Goal: Task Accomplishment & Management: Use online tool/utility

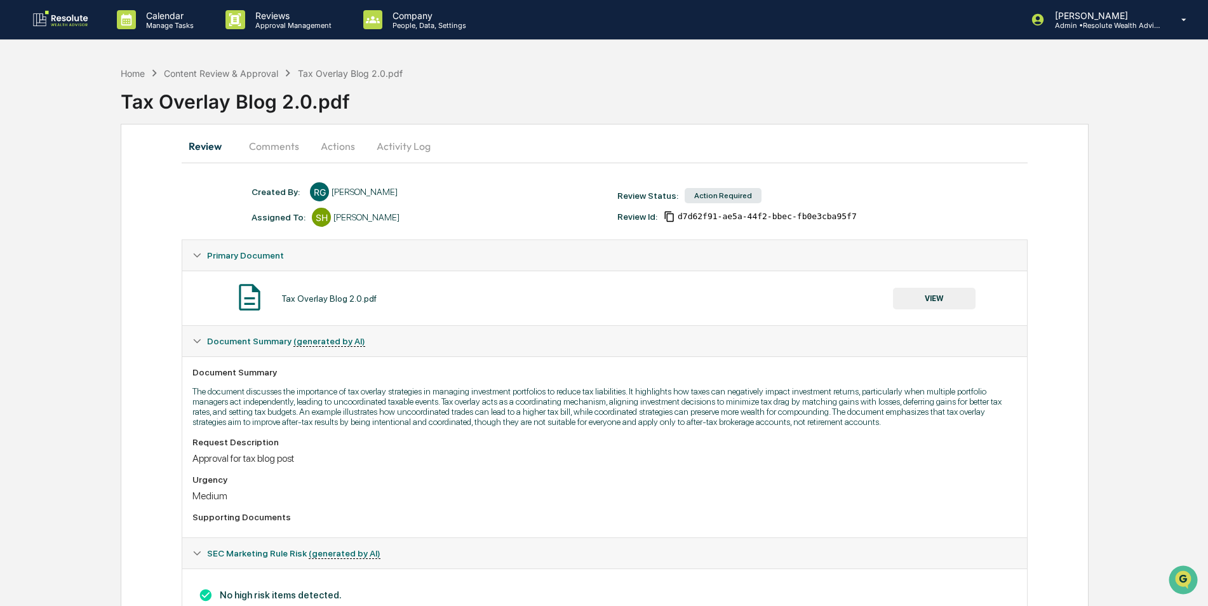
click at [964, 302] on button "VIEW" at bounding box center [934, 299] width 83 height 22
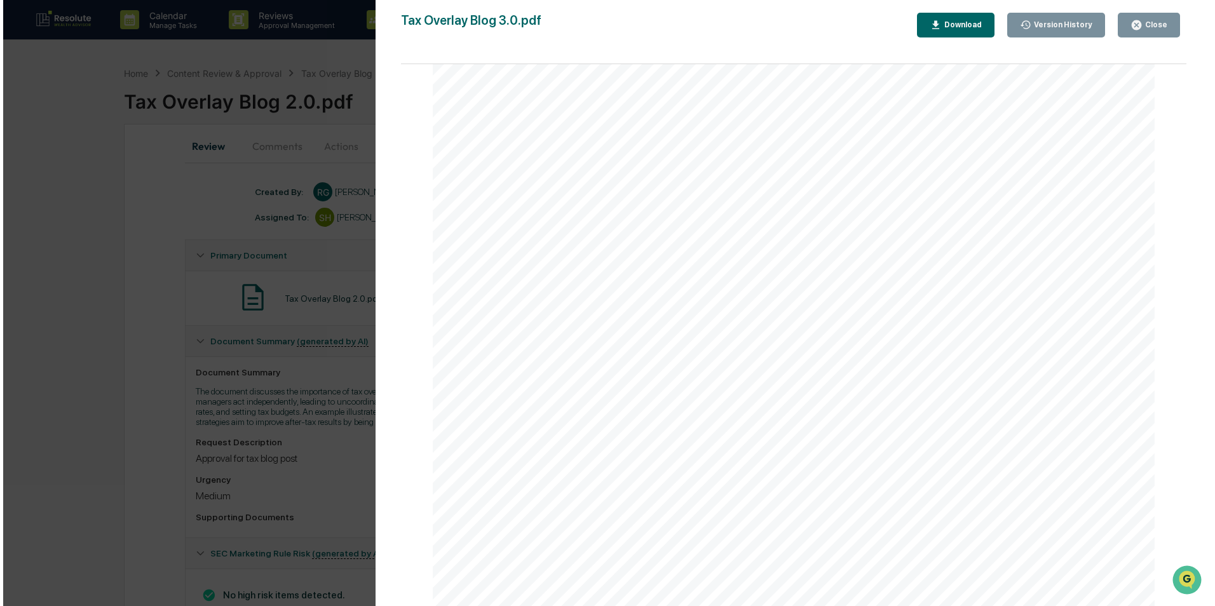
scroll to position [1016, 0]
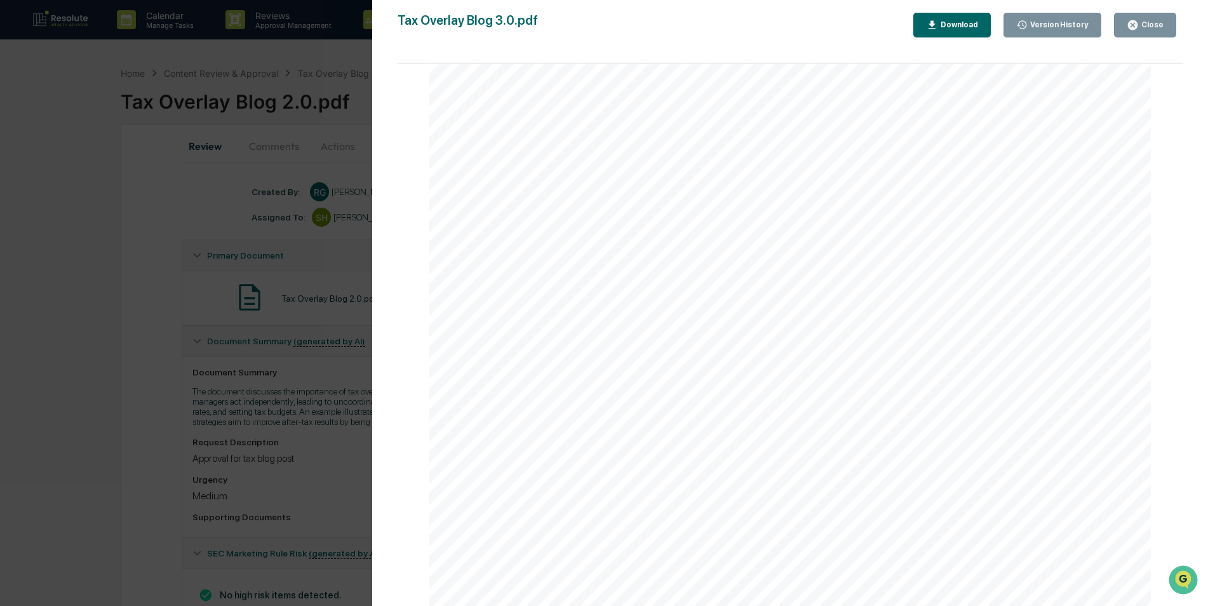
click at [1145, 17] on button "Close" at bounding box center [1145, 25] width 62 height 25
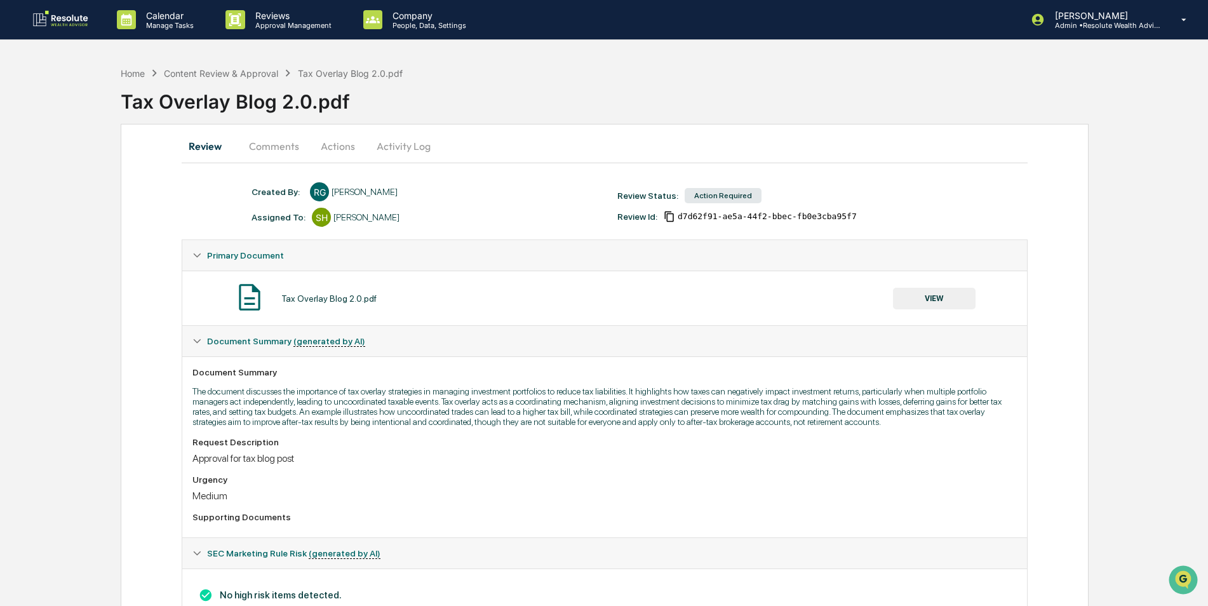
click at [343, 143] on button "Actions" at bounding box center [337, 146] width 57 height 30
drag, startPoint x: 343, startPoint y: 143, endPoint x: 352, endPoint y: 143, distance: 8.9
click at [343, 143] on button "Actions" at bounding box center [337, 146] width 57 height 30
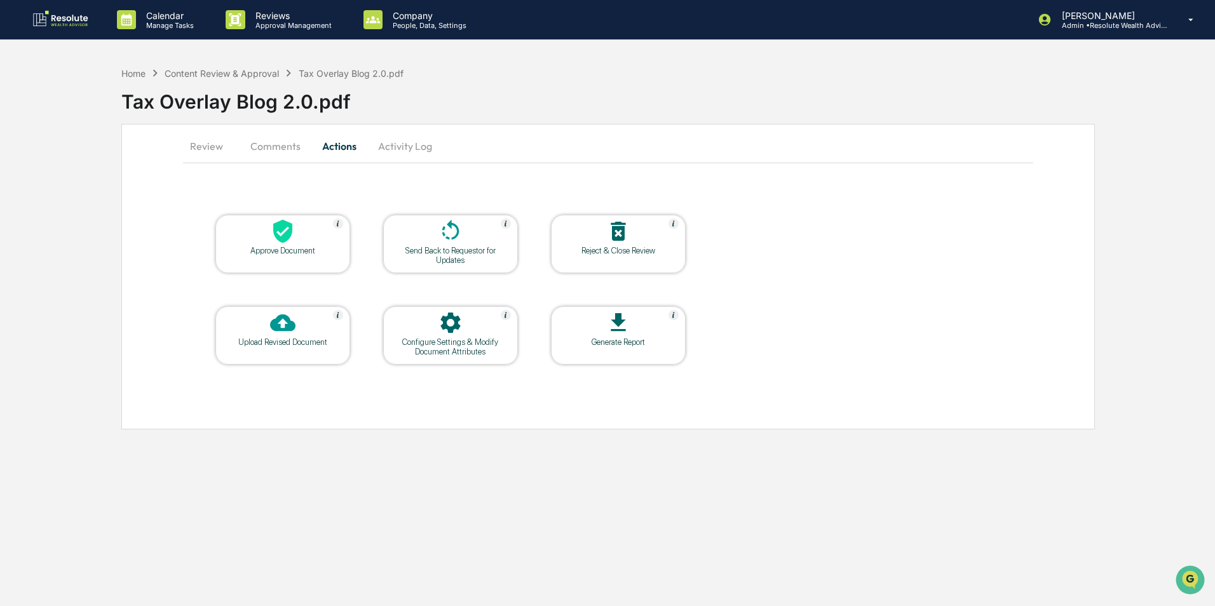
click at [285, 243] on icon at bounding box center [282, 231] width 25 height 25
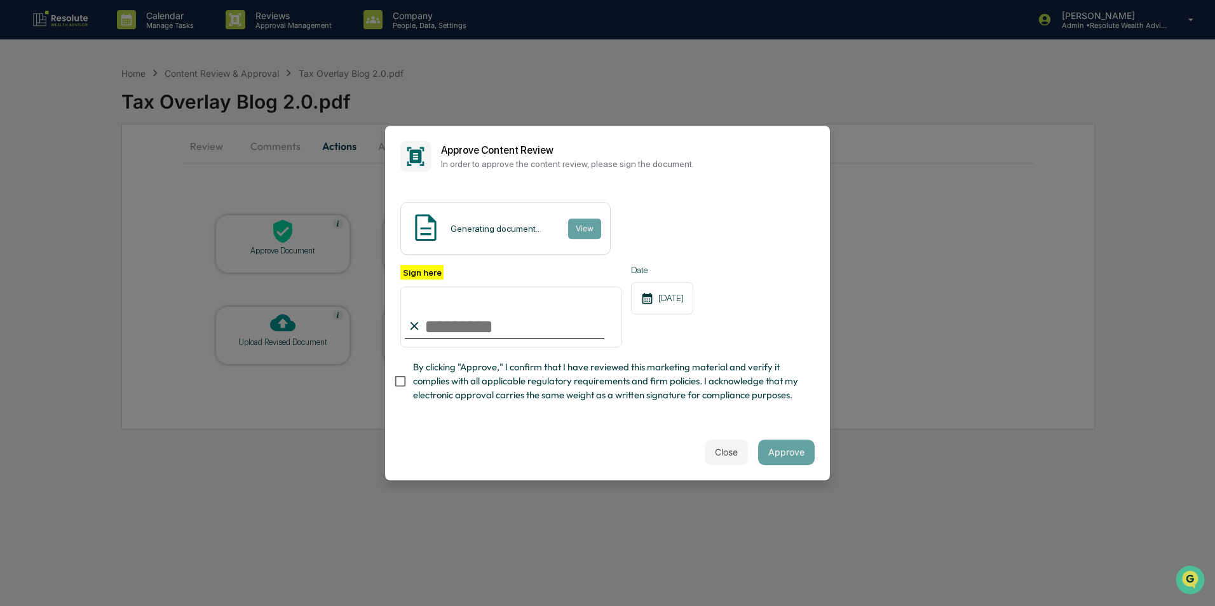
click at [438, 327] on input "Sign here" at bounding box center [511, 316] width 222 height 61
type input "**********"
click at [790, 457] on button "Approve" at bounding box center [786, 452] width 57 height 25
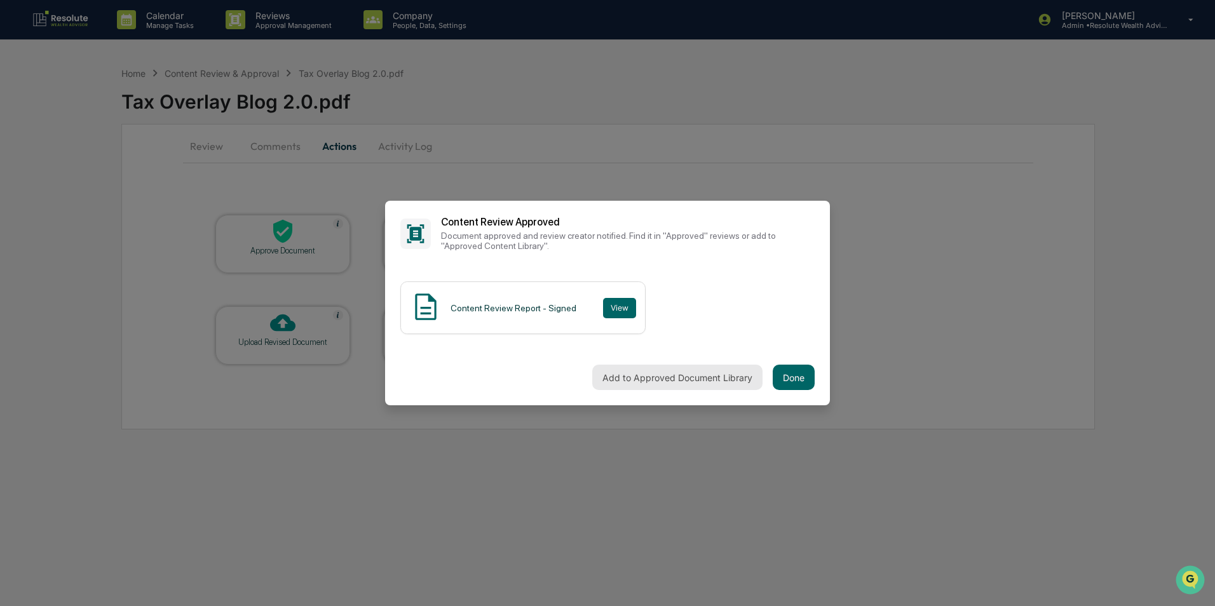
click at [620, 377] on button "Add to Approved Document Library" at bounding box center [677, 377] width 170 height 25
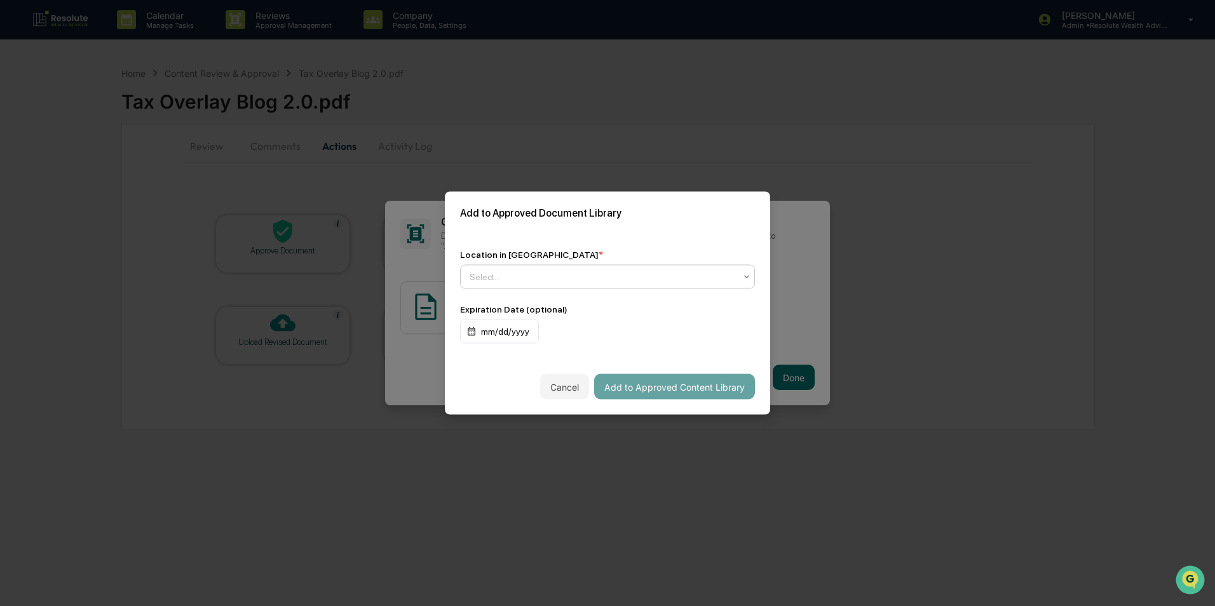
click at [517, 280] on div at bounding box center [602, 277] width 266 height 13
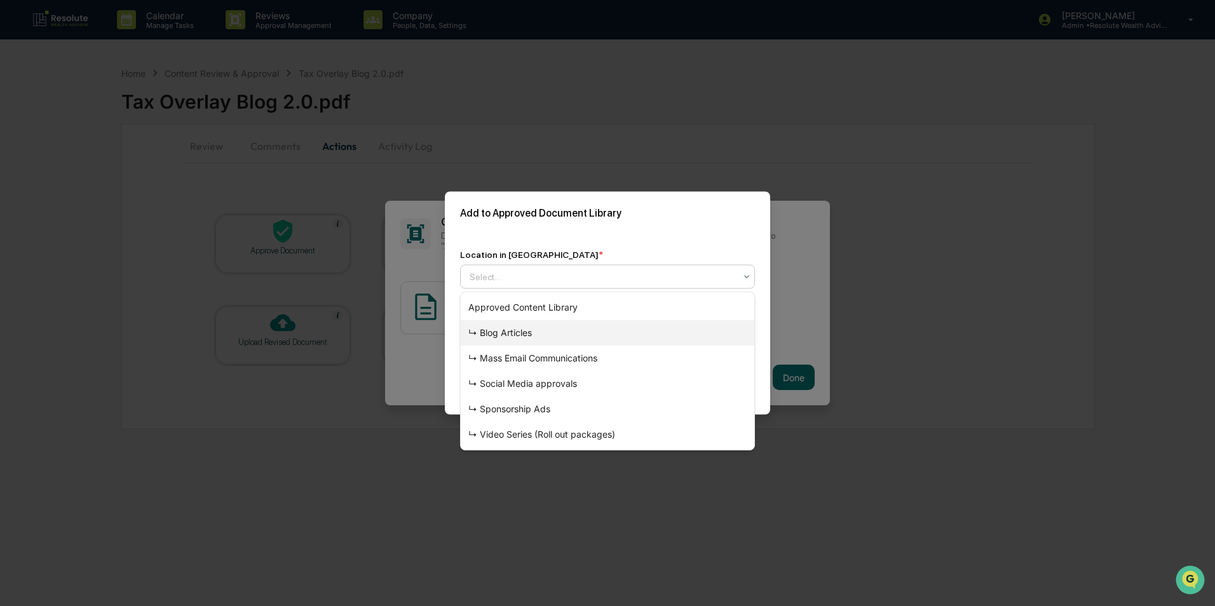
click at [522, 332] on div "↳ Blog Articles" at bounding box center [607, 332] width 293 height 25
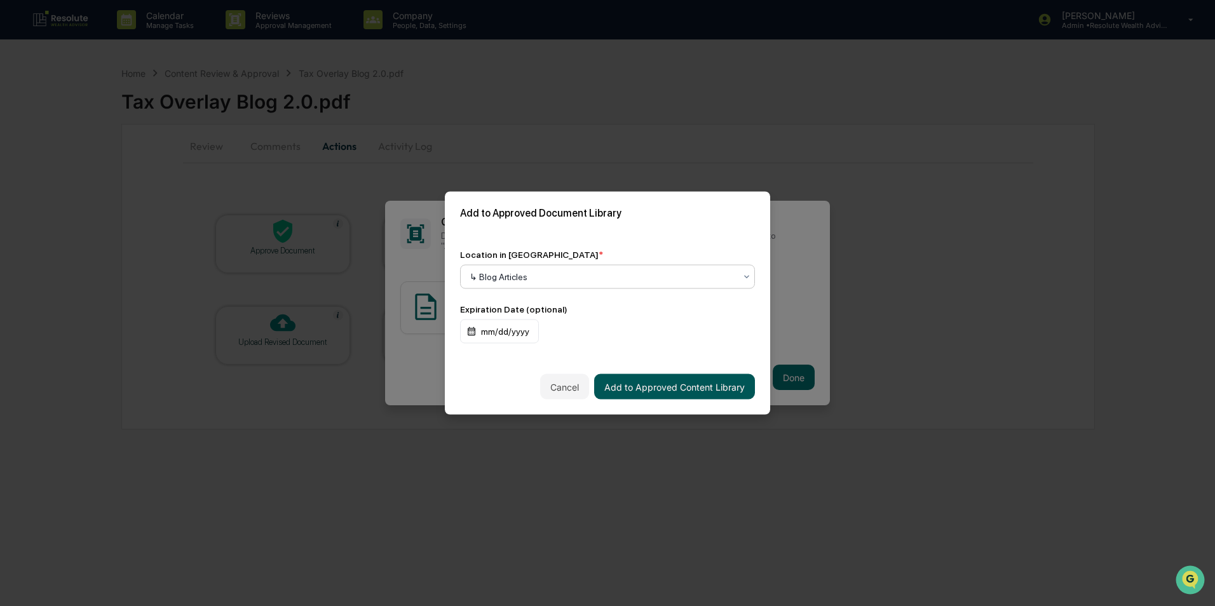
click at [671, 381] on button "Add to Approved Content Library" at bounding box center [674, 386] width 161 height 25
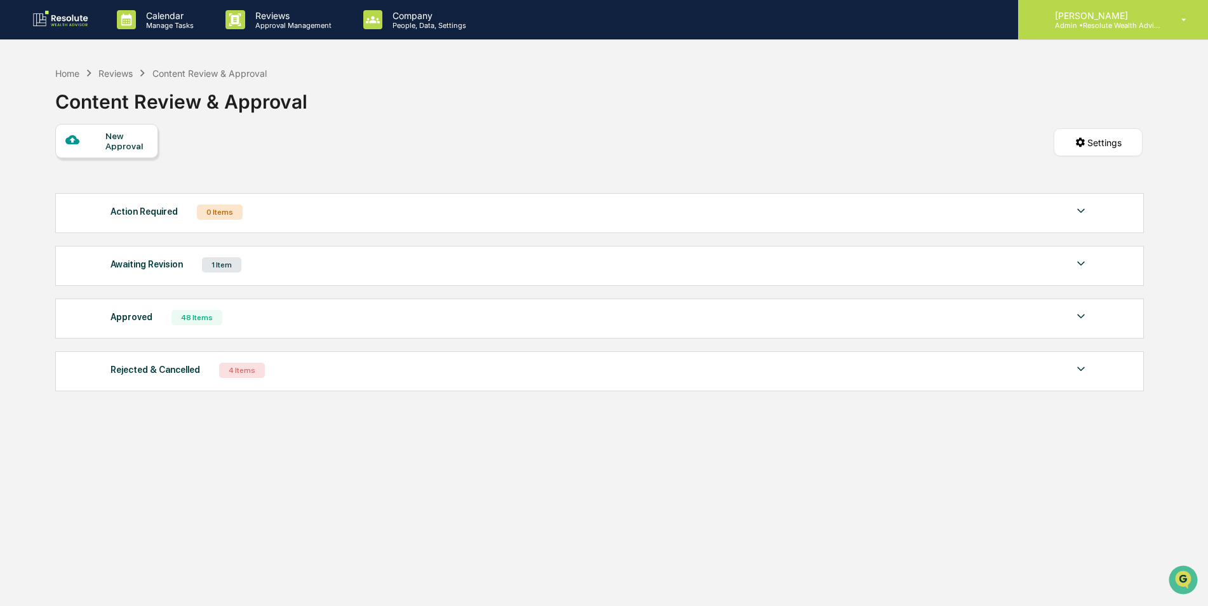
click at [1077, 18] on p "[PERSON_NAME]" at bounding box center [1104, 15] width 118 height 11
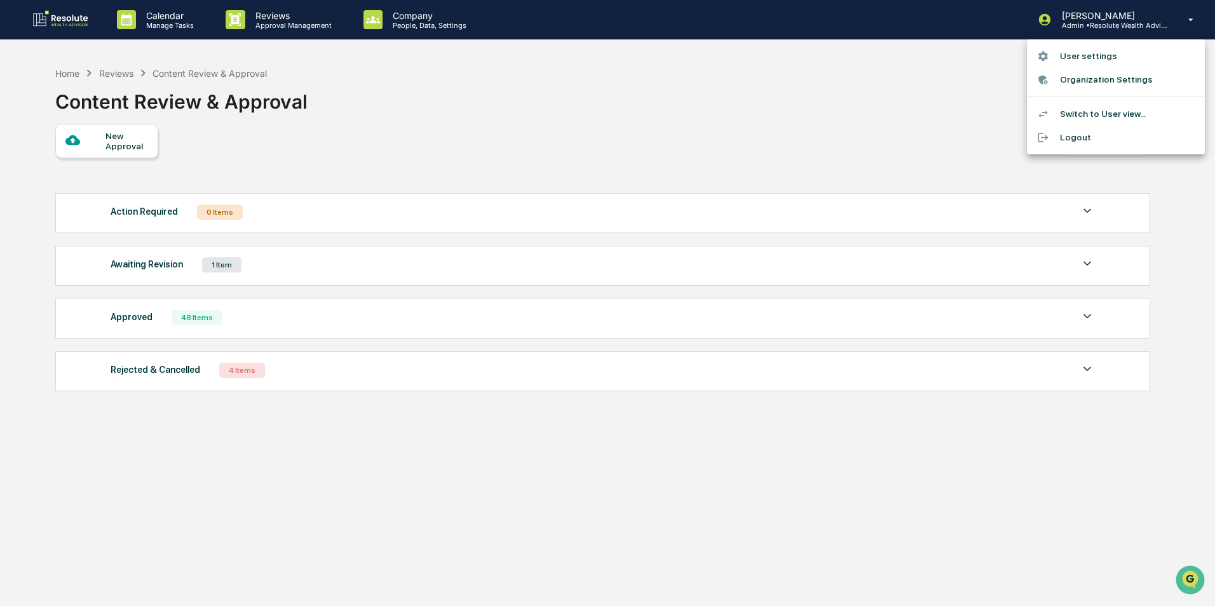
click at [1064, 141] on li "Logout" at bounding box center [1116, 138] width 178 height 24
